Goal: Check status

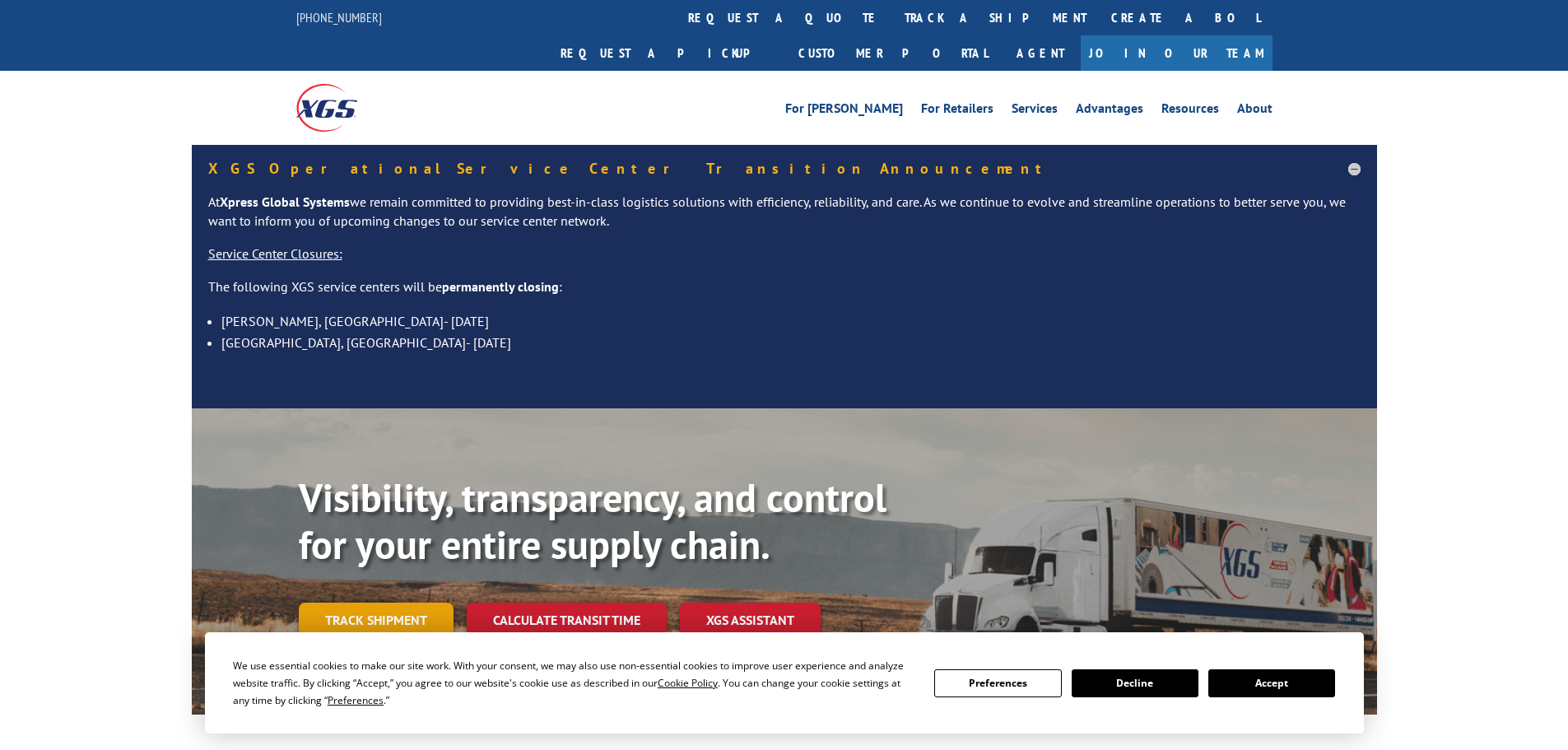
click at [396, 603] on link "Track shipment" at bounding box center [376, 621] width 154 height 35
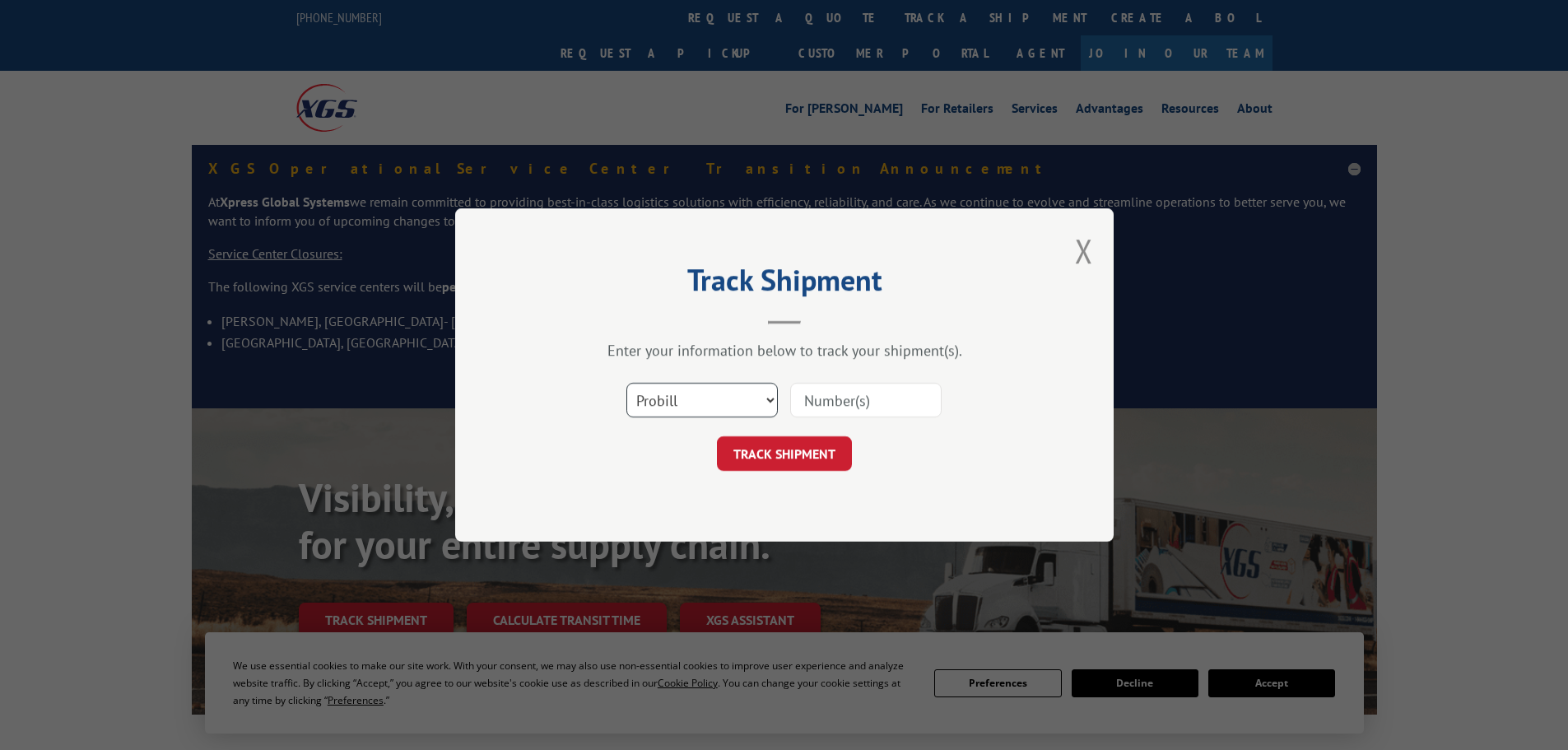
click at [735, 394] on select "Select category... Probill BOL PO" at bounding box center [702, 400] width 151 height 35
select select "po"
click at [626, 383] on select "Select category... Probill BOL PO" at bounding box center [702, 400] width 151 height 35
click at [745, 398] on select "Select category... Probill BOL PO" at bounding box center [702, 400] width 151 height 35
click at [580, 465] on div "TRACK SHIPMENT" at bounding box center [784, 454] width 494 height 35
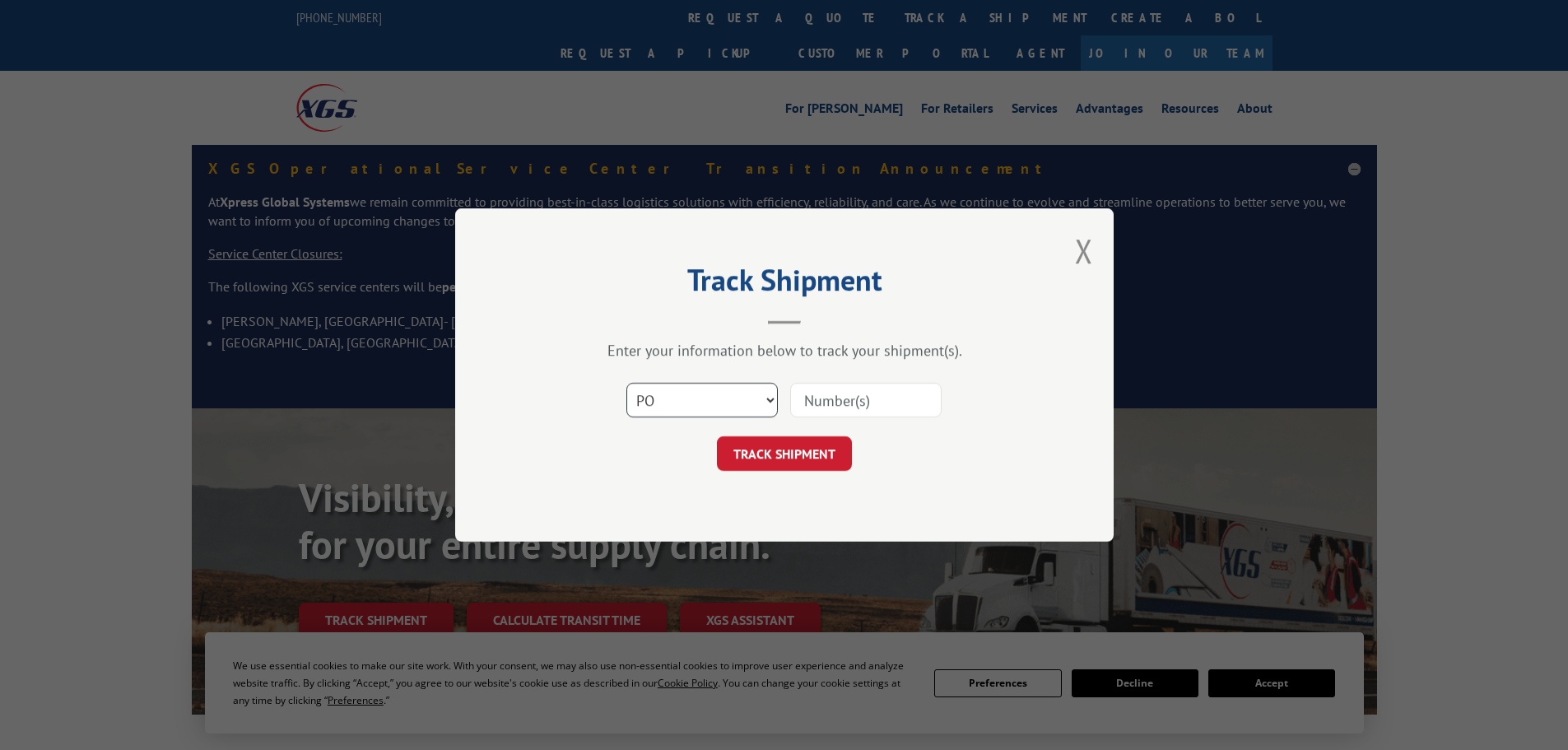
click at [711, 395] on select "Select category... Probill BOL PO" at bounding box center [702, 400] width 151 height 35
click at [841, 397] on input at bounding box center [866, 400] width 151 height 35
paste input "294837453"
type input "294837453"
click at [786, 446] on button "TRACK SHIPMENT" at bounding box center [784, 454] width 135 height 35
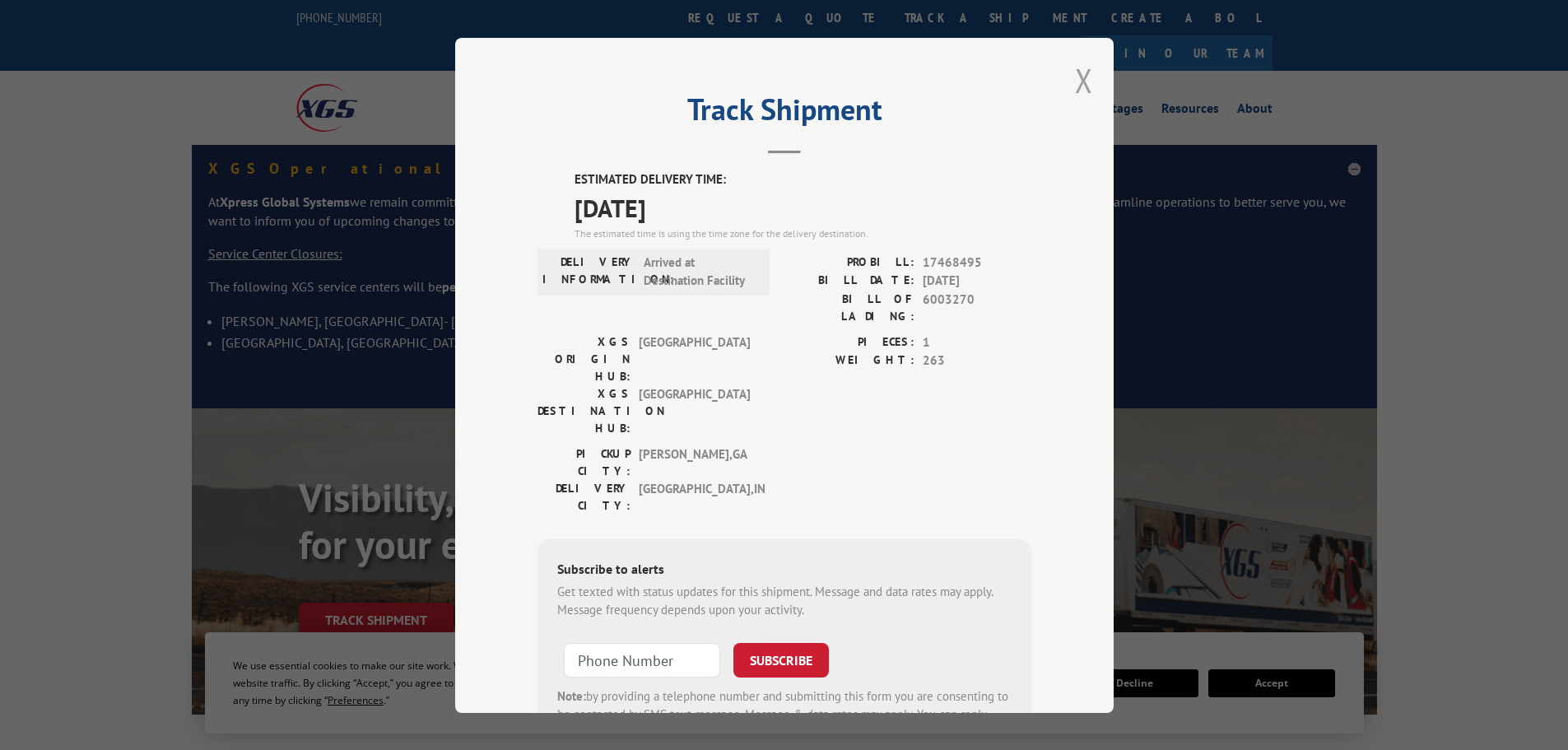
click at [1075, 81] on button "Close modal" at bounding box center [1084, 80] width 18 height 44
